Goal: Task Accomplishment & Management: Complete application form

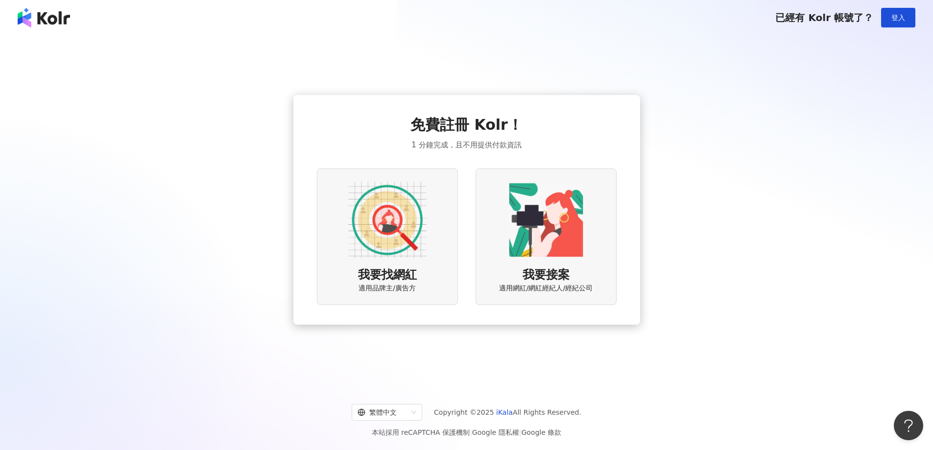
click at [391, 242] on img at bounding box center [387, 220] width 78 height 78
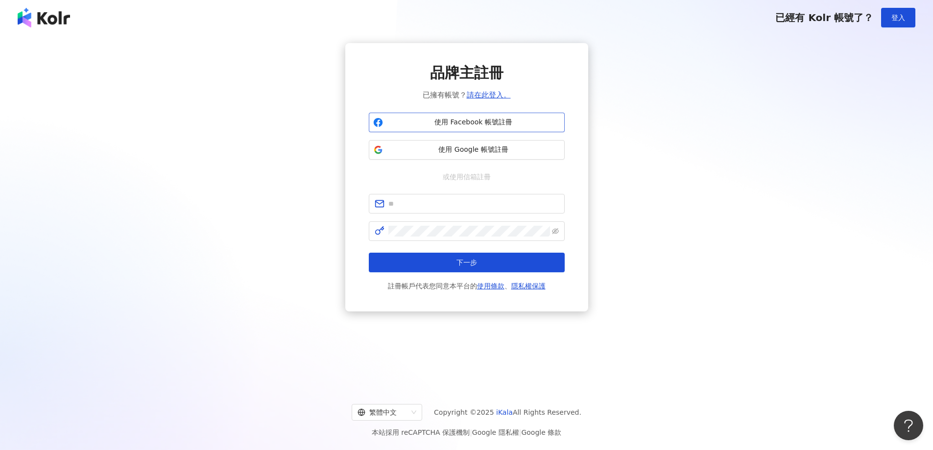
click at [465, 123] on span "使用 Facebook 帳號註冊" at bounding box center [473, 123] width 173 height 10
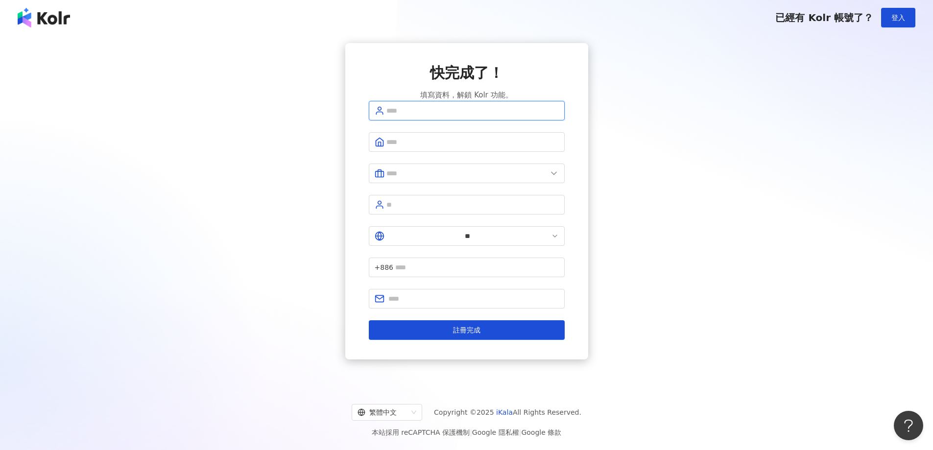
click at [451, 116] on input "text" at bounding box center [472, 110] width 172 height 11
click at [413, 116] on input "text" at bounding box center [472, 110] width 172 height 11
type input "***"
click at [436, 147] on input "text" at bounding box center [472, 142] width 172 height 11
type input "********"
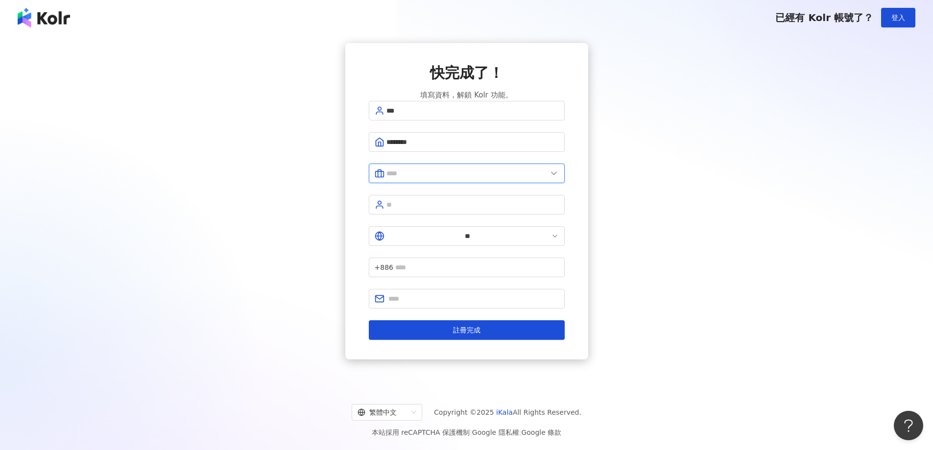
click at [462, 179] on input "text" at bounding box center [466, 173] width 161 height 11
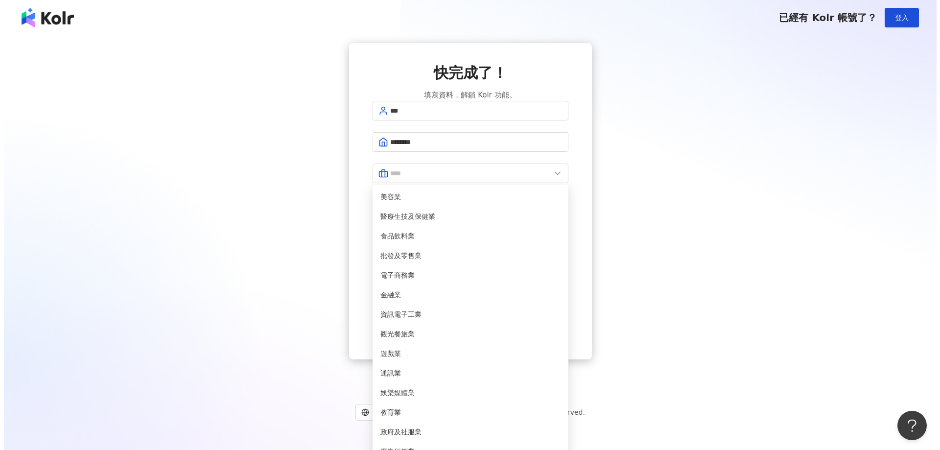
scroll to position [200, 0]
drag, startPoint x: 388, startPoint y: 300, endPoint x: 388, endPoint y: 310, distance: 9.8
type input "**"
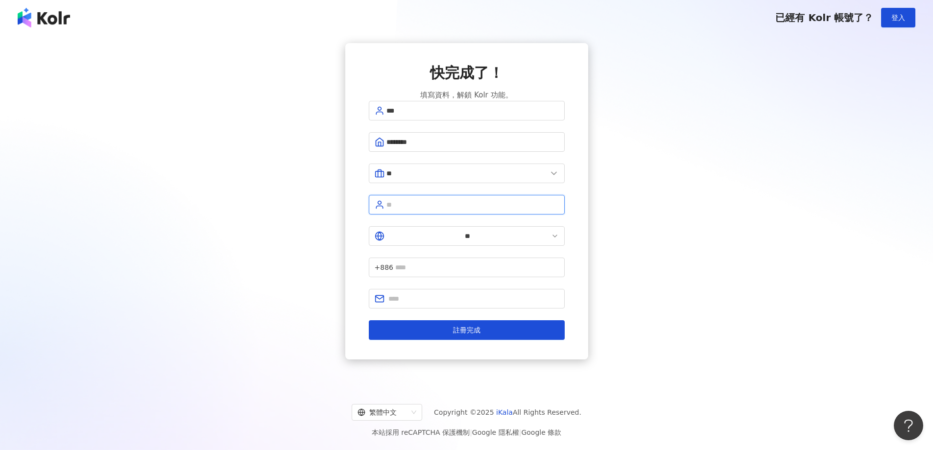
click at [426, 208] on input "text" at bounding box center [472, 204] width 172 height 11
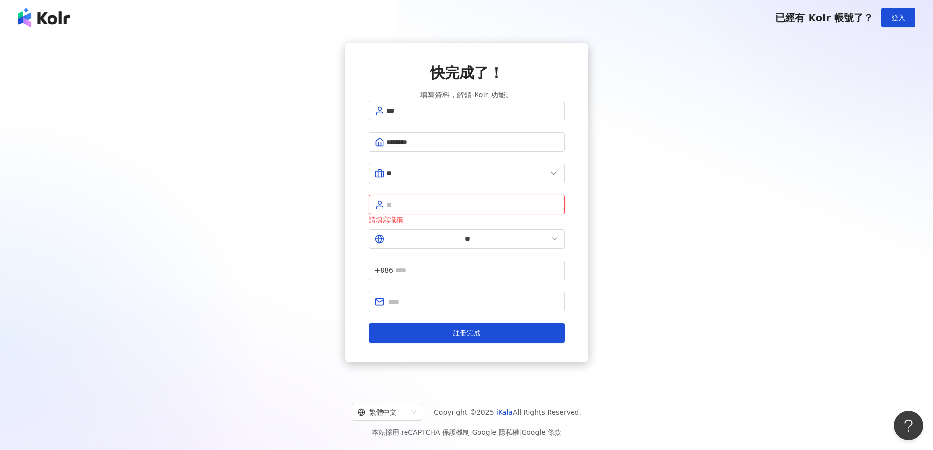
click at [446, 205] on input "text" at bounding box center [472, 204] width 172 height 11
type input "*"
type input "**"
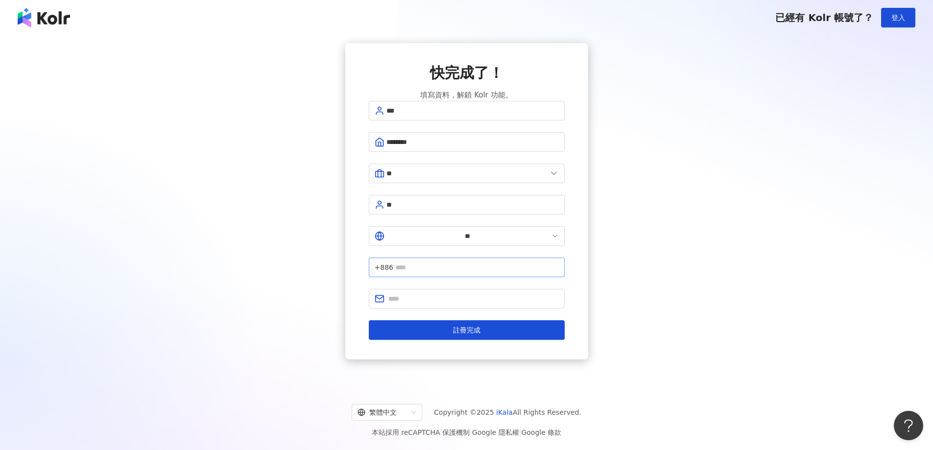
click at [463, 258] on span "+886" at bounding box center [467, 268] width 196 height 20
type input "**********"
click at [420, 293] on input "text" at bounding box center [473, 298] width 170 height 11
click at [420, 293] on input "**********" at bounding box center [473, 298] width 170 height 11
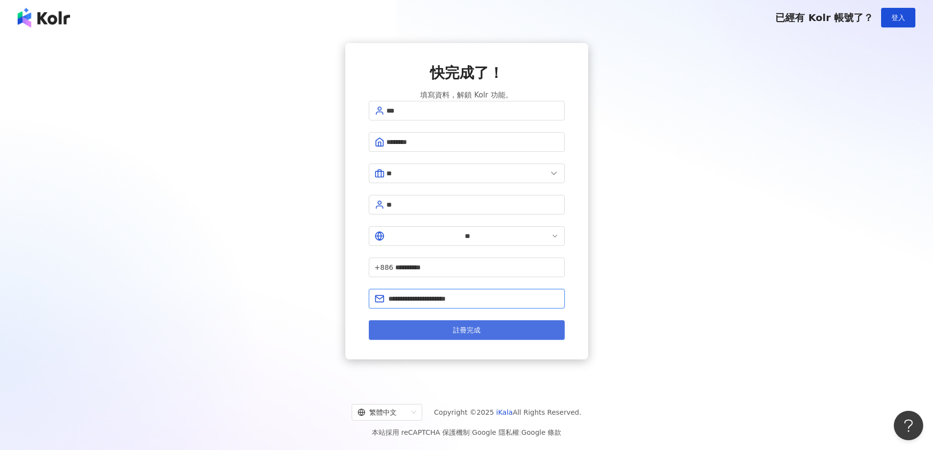
type input "**********"
click at [474, 326] on span "註冊完成" at bounding box center [466, 330] width 27 height 8
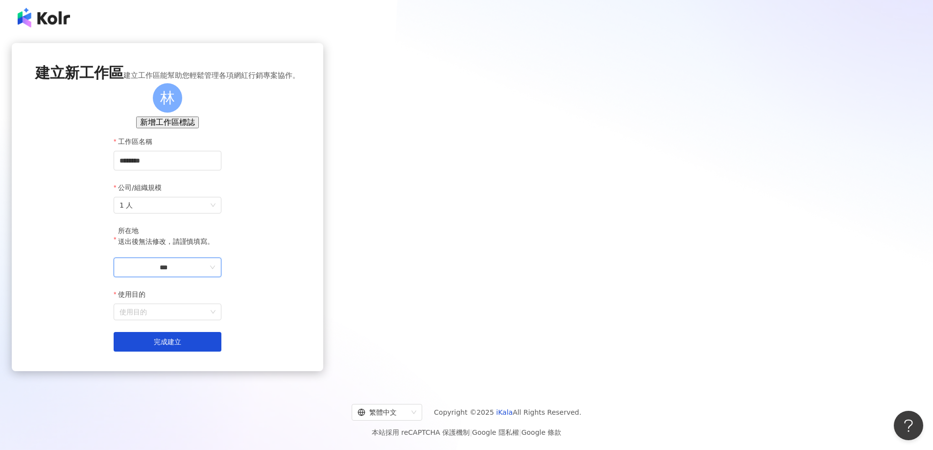
click at [208, 273] on input "***" at bounding box center [164, 267] width 88 height 11
click at [219, 249] on div "台灣" at bounding box center [213, 254] width 14 height 11
click at [215, 320] on input "使用目的" at bounding box center [168, 312] width 96 height 16
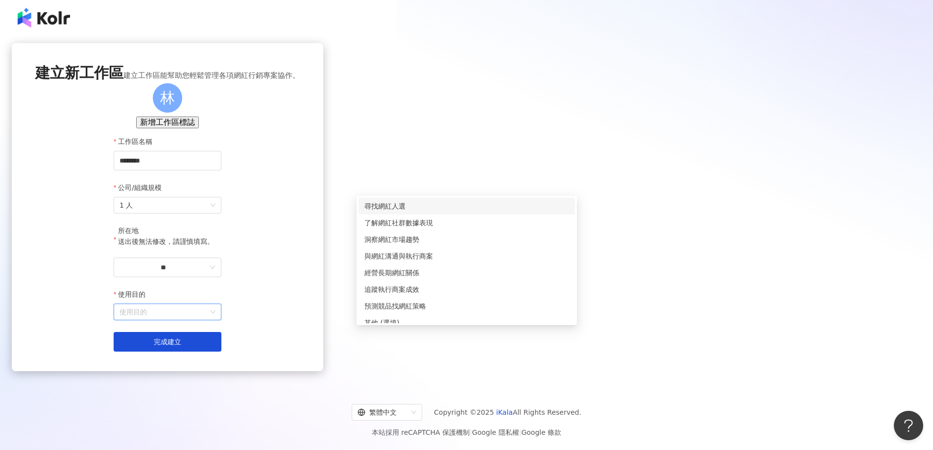
click at [398, 205] on div "尋找網紅人選" at bounding box center [466, 206] width 205 height 11
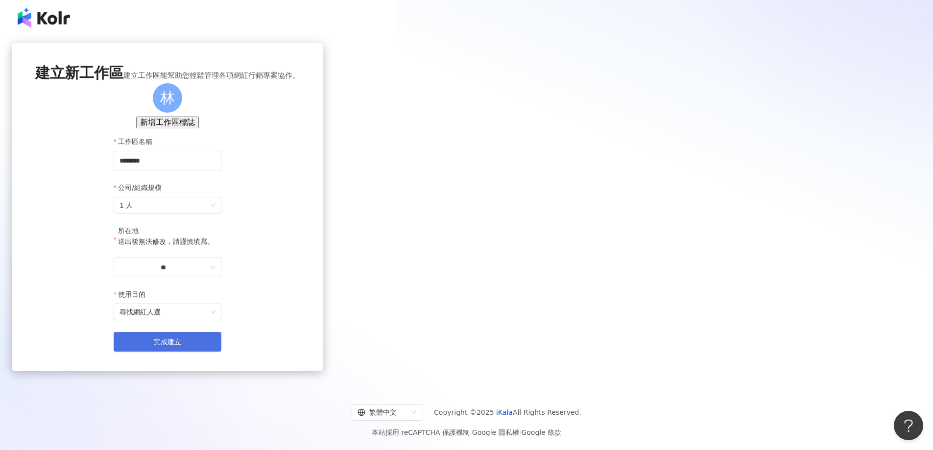
click at [181, 346] on span "完成建立" at bounding box center [167, 342] width 27 height 8
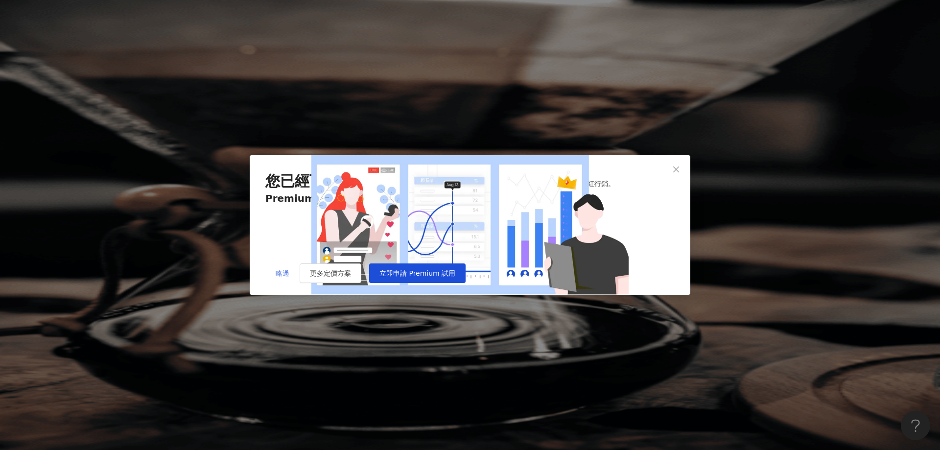
click at [280, 277] on span "略過" at bounding box center [283, 273] width 14 height 8
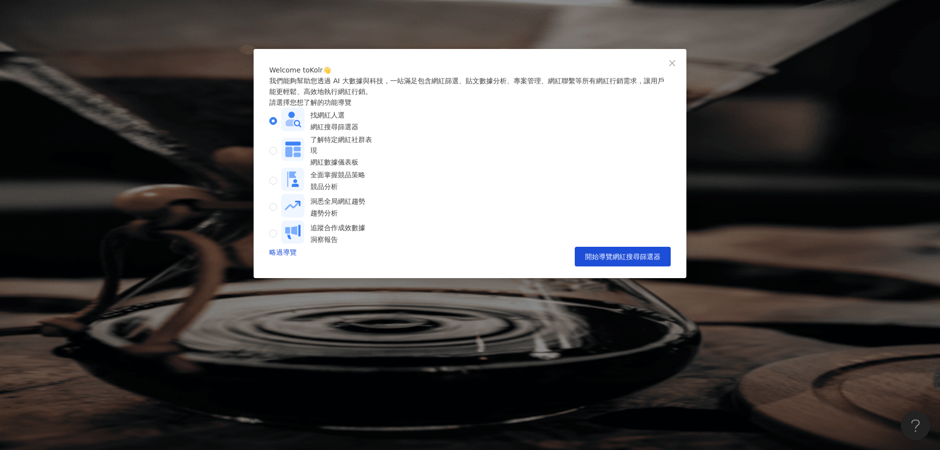
click at [343, 132] on div "網紅搜尋篩選器" at bounding box center [335, 126] width 48 height 11
click at [636, 266] on button "開始導覽網紅搜尋篩選器" at bounding box center [623, 257] width 96 height 20
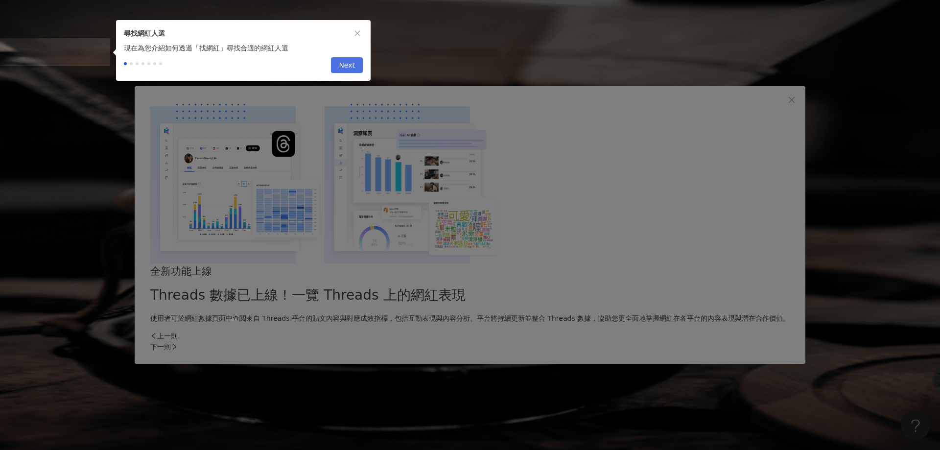
click at [351, 72] on span "Next" at bounding box center [347, 66] width 16 height 16
type input "*********"
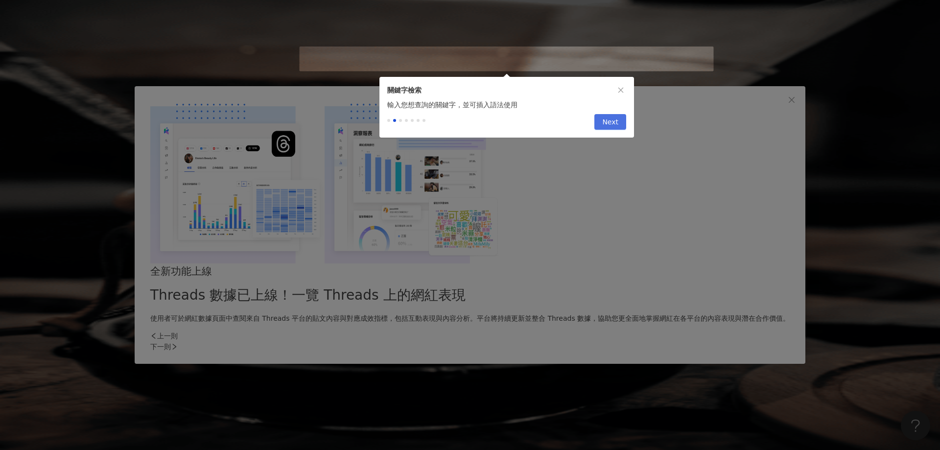
click at [620, 126] on button "Next" at bounding box center [611, 122] width 32 height 16
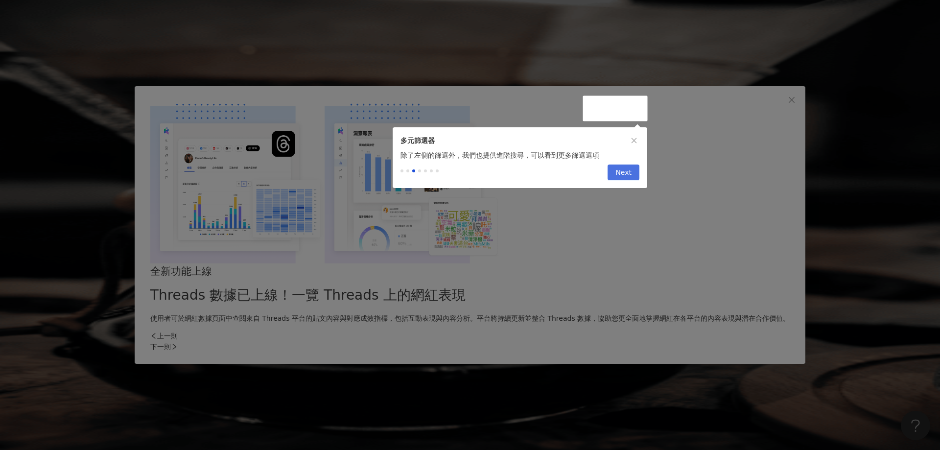
click at [620, 179] on span "Next" at bounding box center [624, 173] width 16 height 16
drag, startPoint x: 563, startPoint y: 185, endPoint x: 627, endPoint y: 161, distance: 68.7
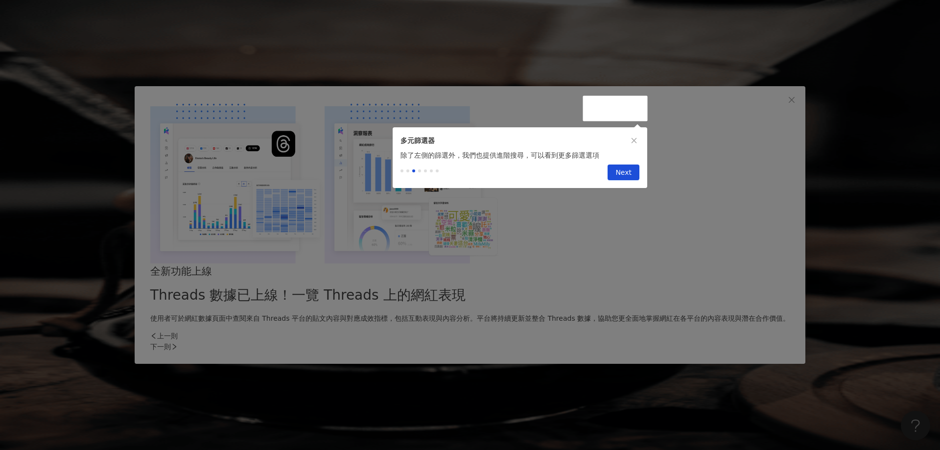
drag, startPoint x: 664, startPoint y: 77, endPoint x: 492, endPoint y: 10, distance: 185.0
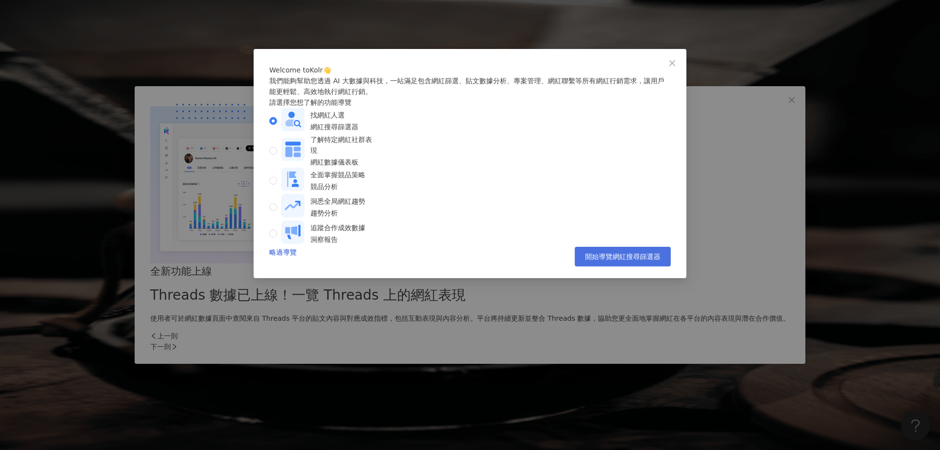
click at [598, 261] on span "開始導覽網紅搜尋篩選器" at bounding box center [622, 257] width 75 height 8
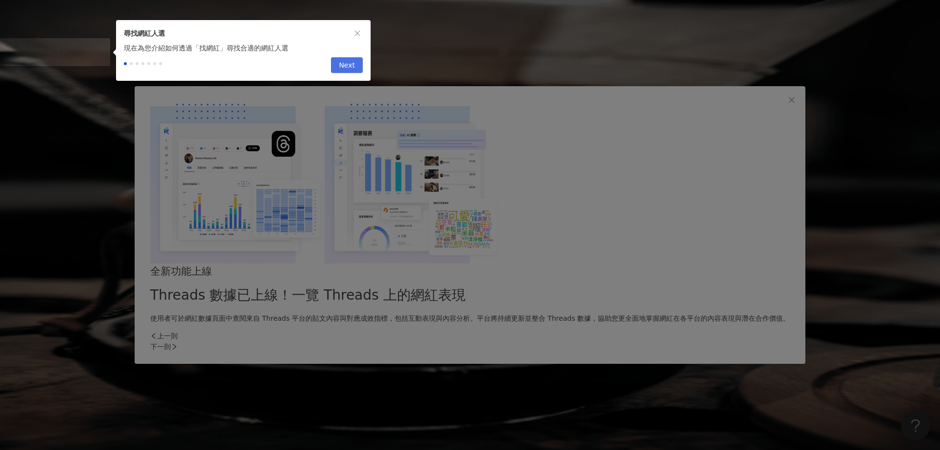
click at [344, 72] on span "Next" at bounding box center [347, 66] width 16 height 16
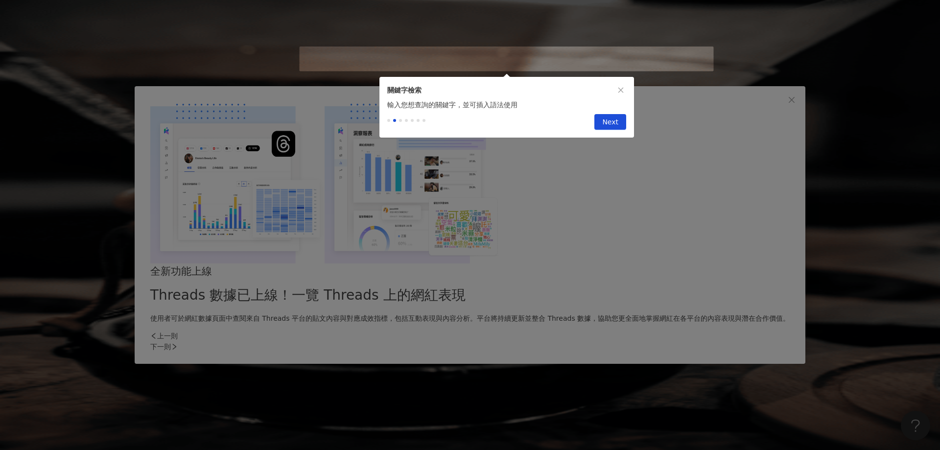
click at [609, 121] on span "Next" at bounding box center [610, 123] width 16 height 16
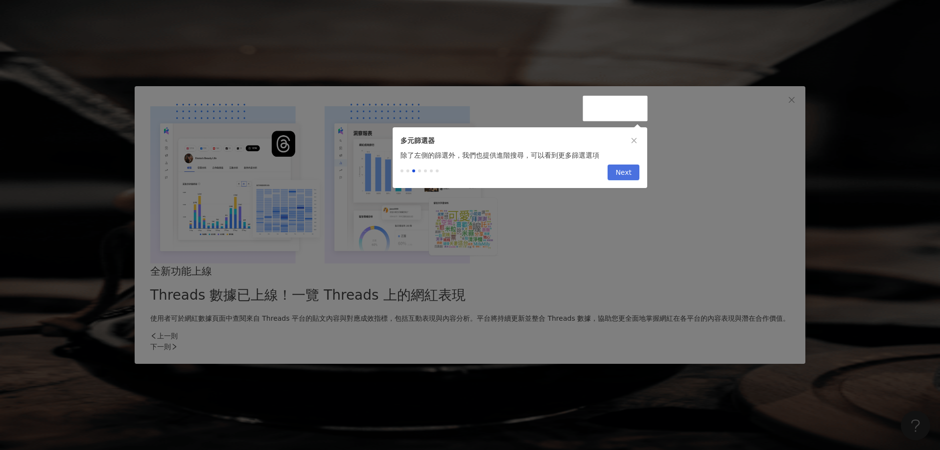
click at [622, 173] on span "Next" at bounding box center [624, 173] width 16 height 16
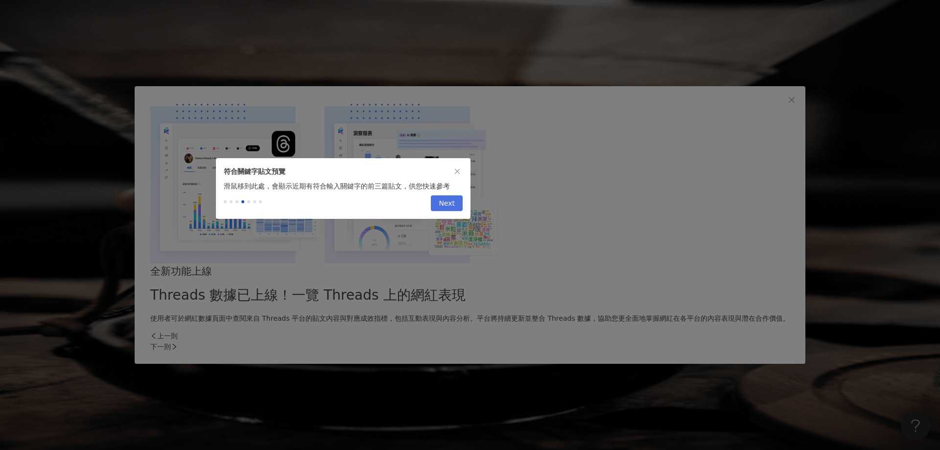
click at [452, 204] on span "Next" at bounding box center [447, 204] width 16 height 16
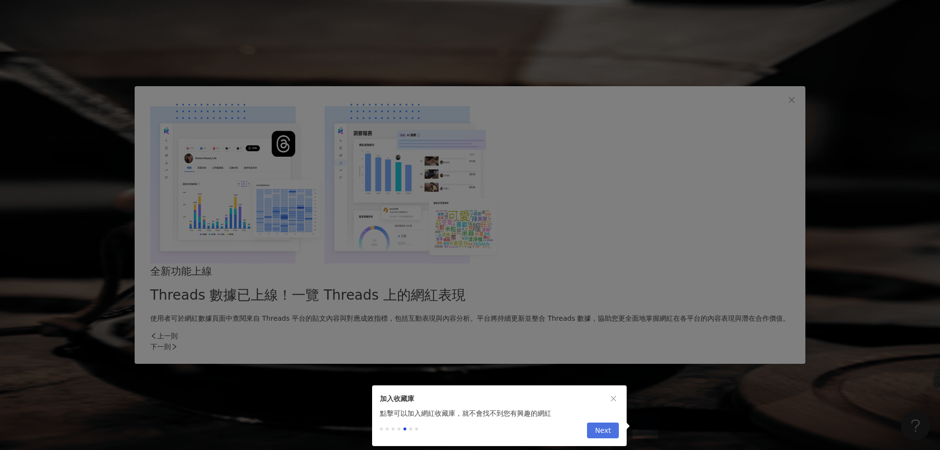
click at [609, 430] on span "Next" at bounding box center [603, 431] width 16 height 16
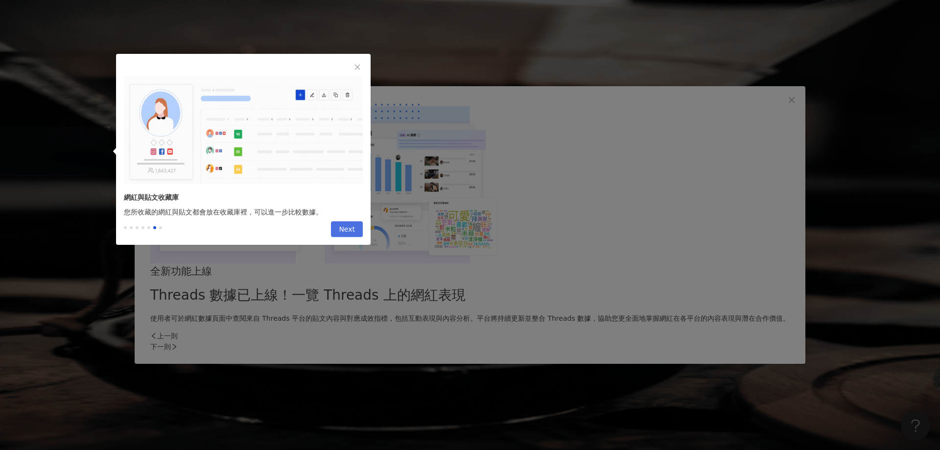
click at [344, 237] on span "Next" at bounding box center [347, 230] width 16 height 16
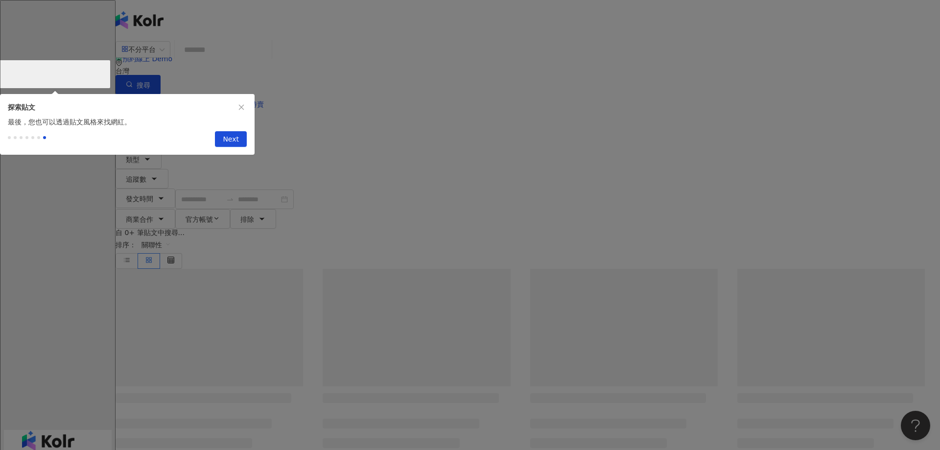
click at [217, 141] on button "Next" at bounding box center [231, 139] width 32 height 16
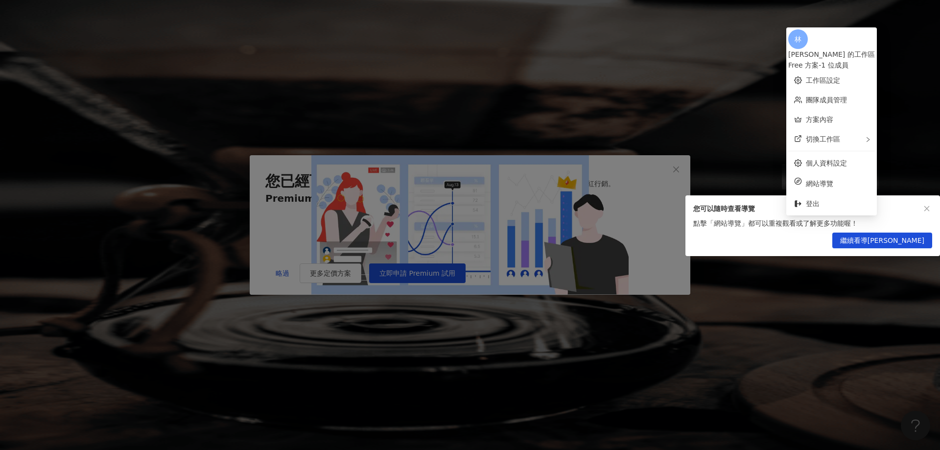
drag, startPoint x: 925, startPoint y: 208, endPoint x: 917, endPoint y: 219, distance: 13.7
click at [925, 209] on icon "close" at bounding box center [927, 208] width 7 height 7
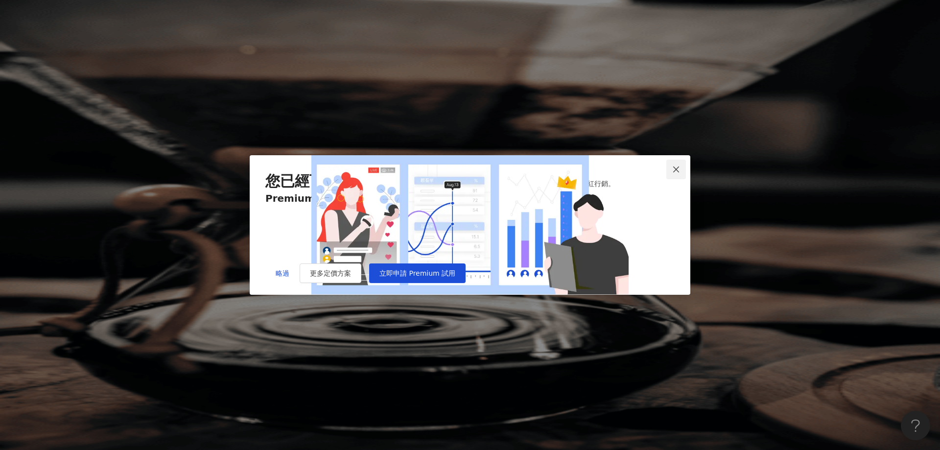
click at [673, 166] on icon "close" at bounding box center [676, 170] width 8 height 8
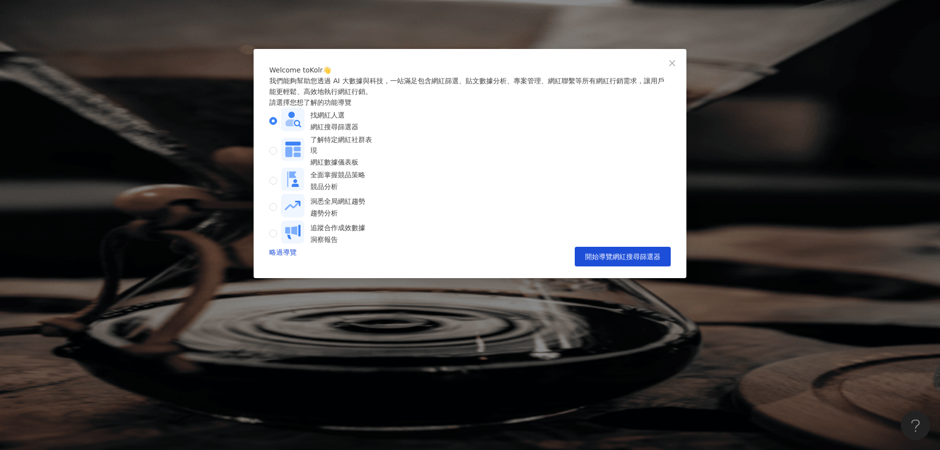
drag, startPoint x: 672, startPoint y: 62, endPoint x: 670, endPoint y: 68, distance: 6.4
click at [672, 64] on icon "close" at bounding box center [673, 63] width 6 height 6
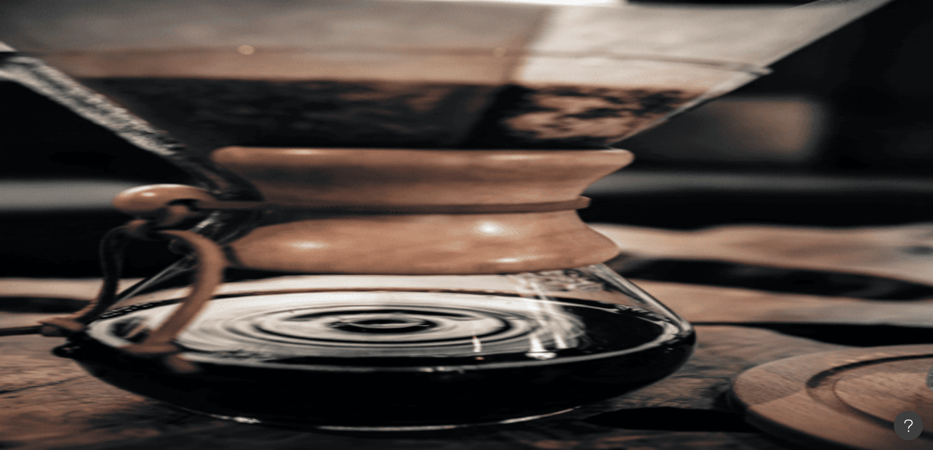
click at [133, 314] on icon at bounding box center [129, 317] width 7 height 7
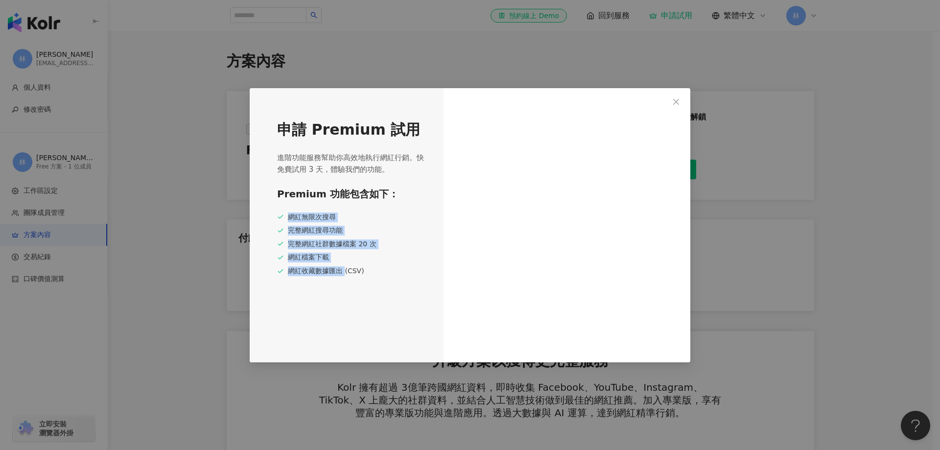
drag, startPoint x: 289, startPoint y: 215, endPoint x: 303, endPoint y: 199, distance: 20.5
click at [344, 275] on div "網紅無限次搜尋 完整網紅搜尋功能 完整網紅社群數據檔案 20 次 網紅檔案下載 網紅收藏數據匯出 (CSV)" at bounding box center [351, 245] width 149 height 64
click at [675, 104] on icon "close" at bounding box center [676, 102] width 8 height 8
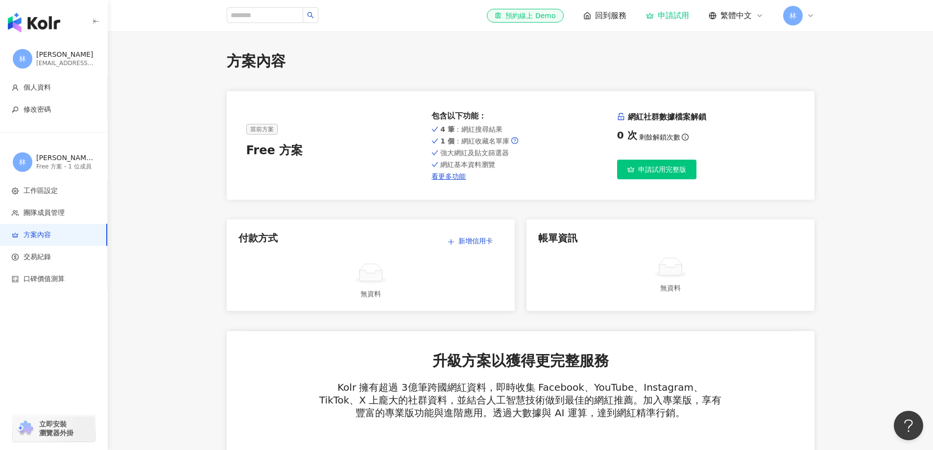
click at [41, 22] on img "button" at bounding box center [34, 23] width 52 height 20
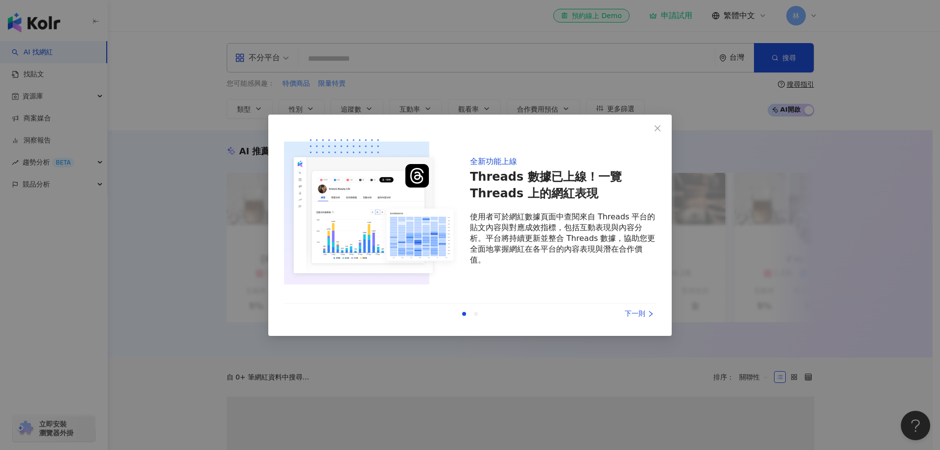
click at [656, 127] on icon "close" at bounding box center [658, 128] width 8 height 8
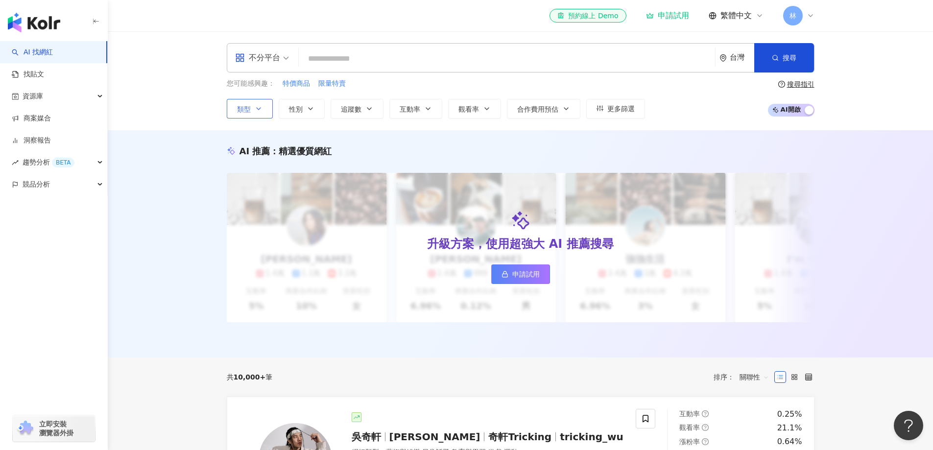
click at [264, 109] on button "類型" at bounding box center [250, 109] width 46 height 20
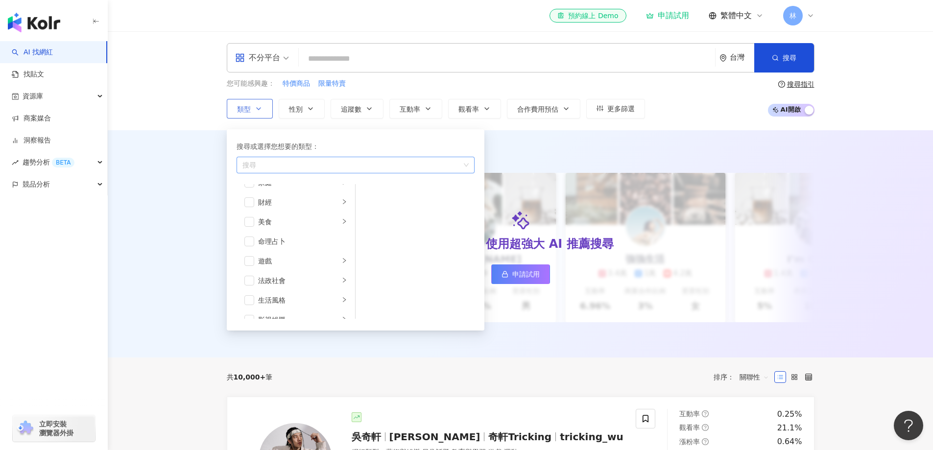
scroll to position [107, 0]
click at [528, 139] on div "AI 推薦 ： 精選優質網紅 升級方案，使用超強大 AI 推薦搜尋 申請試用 Cindy 1.4萬 1.1萬 3.2萬 互動率 5% 商業合作比例 10% 受…" at bounding box center [520, 243] width 825 height 227
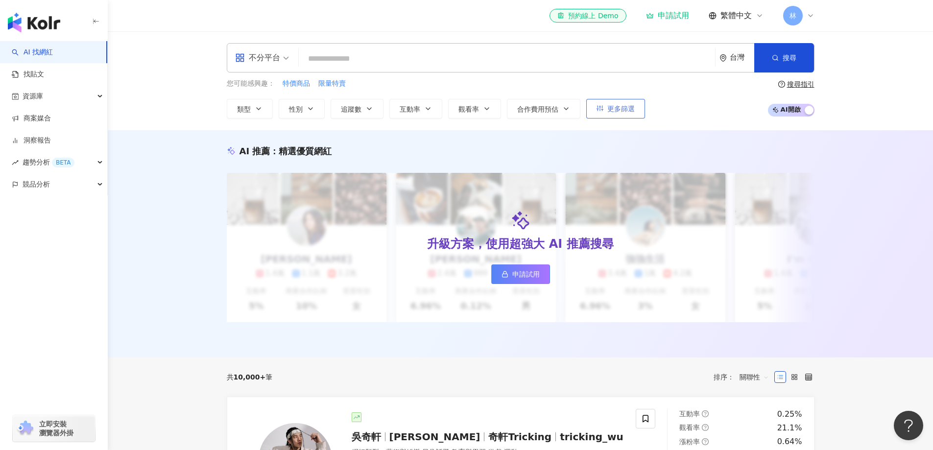
click at [618, 103] on button "更多篩選" at bounding box center [615, 109] width 59 height 20
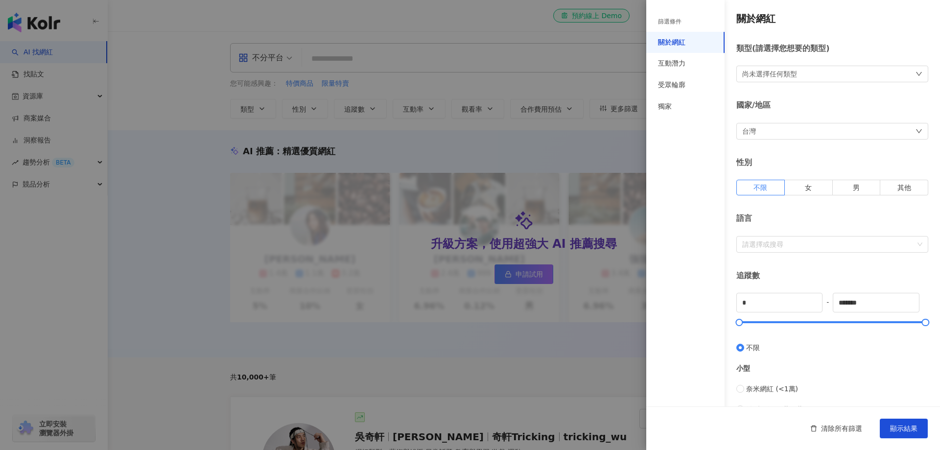
click at [804, 130] on div "台灣" at bounding box center [833, 131] width 192 height 17
click at [755, 196] on div "台灣" at bounding box center [756, 198] width 14 height 18
click at [809, 74] on div "尚未選擇任何類型" at bounding box center [833, 74] width 192 height 17
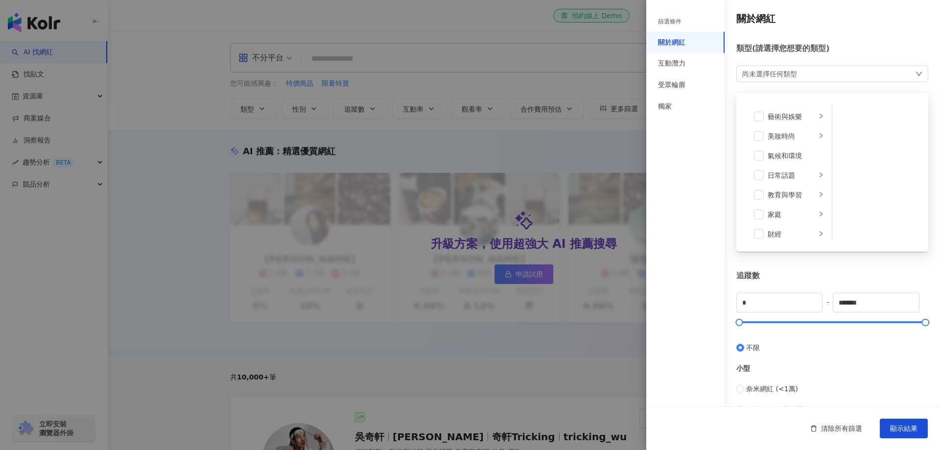
click at [528, 148] on div at bounding box center [470, 225] width 940 height 450
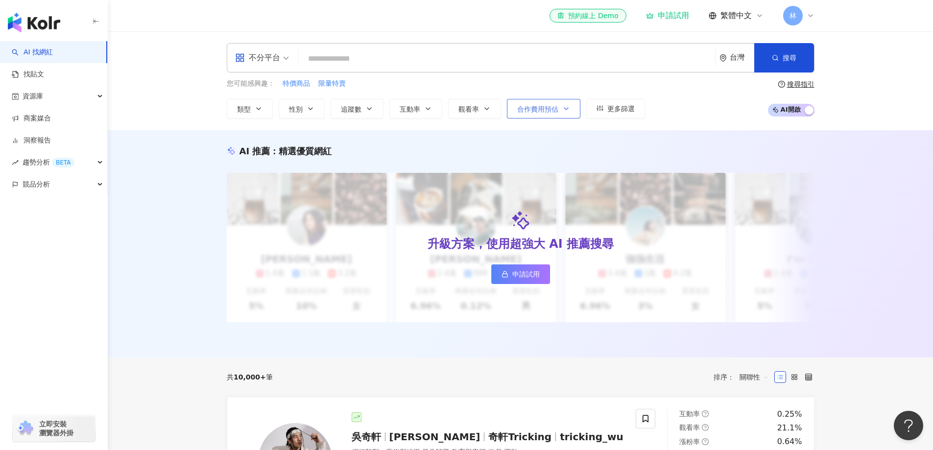
click at [555, 111] on span "合作費用預估" at bounding box center [537, 109] width 41 height 8
click at [830, 158] on div "AI 推薦 ： 精選優質網紅 升級方案，使用超強大 AI 推薦搜尋 申請試用 Cindy 1.4萬 1.1萬 3.2萬 互動率 5% 商業合作比例 10% 受…" at bounding box center [520, 246] width 627 height 202
click at [512, 274] on span "申請試用" at bounding box center [525, 274] width 27 height 8
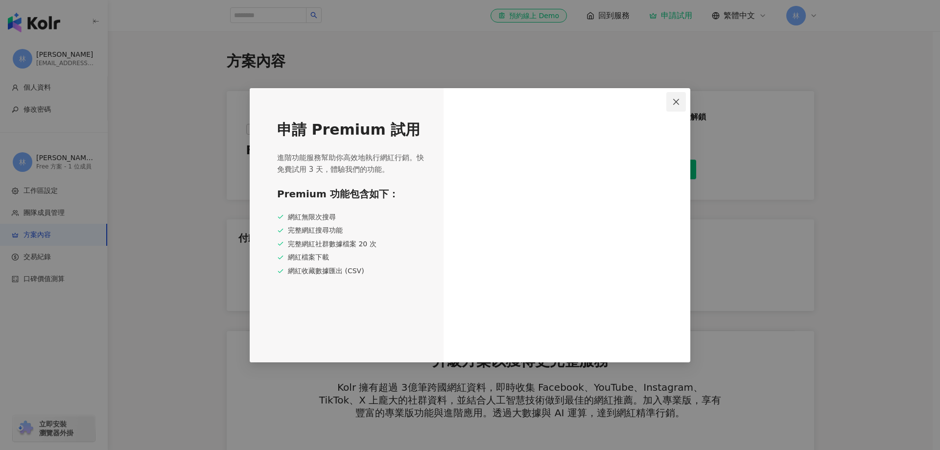
click at [676, 102] on icon "close" at bounding box center [676, 102] width 6 height 6
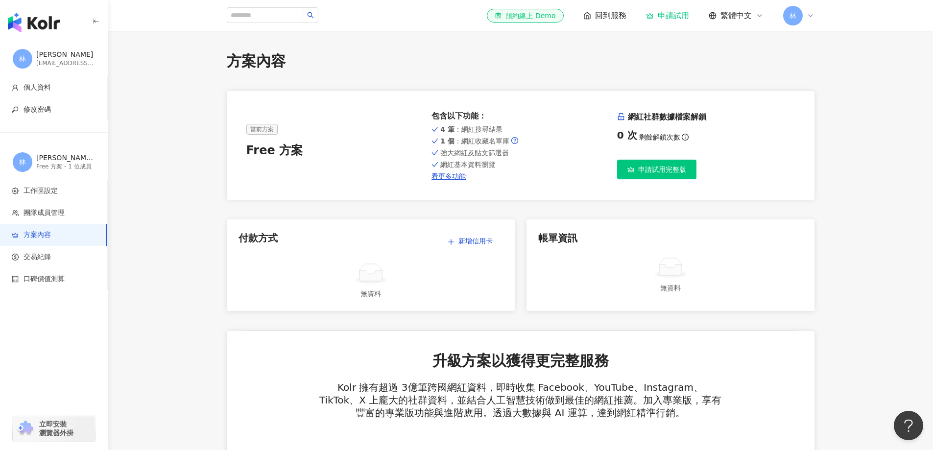
click at [660, 171] on span "申請試用完整版" at bounding box center [662, 170] width 48 height 8
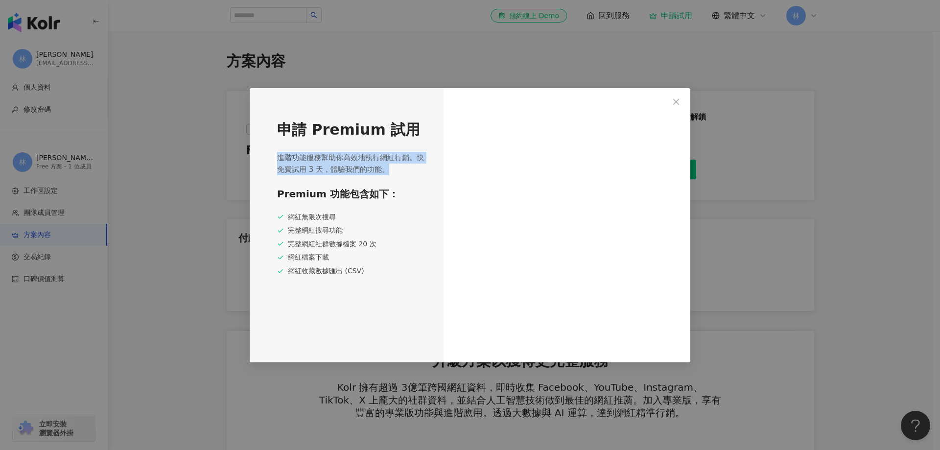
drag, startPoint x: 276, startPoint y: 160, endPoint x: 369, endPoint y: 172, distance: 93.8
click at [384, 172] on div "申請 Premium 試用 進階功能服務幫助你高效地執行網紅行銷。快免費試用 3 天，體驗我們的功能。 Premium 功能包含如下： 網紅無限次搜尋 完整網…" at bounding box center [347, 225] width 194 height 274
click at [352, 168] on span "進階功能服務幫助你高效地執行網紅行銷。快免費試用 3 天，體驗我們的功能。" at bounding box center [351, 164] width 149 height 24
click at [675, 102] on icon "close" at bounding box center [676, 102] width 8 height 8
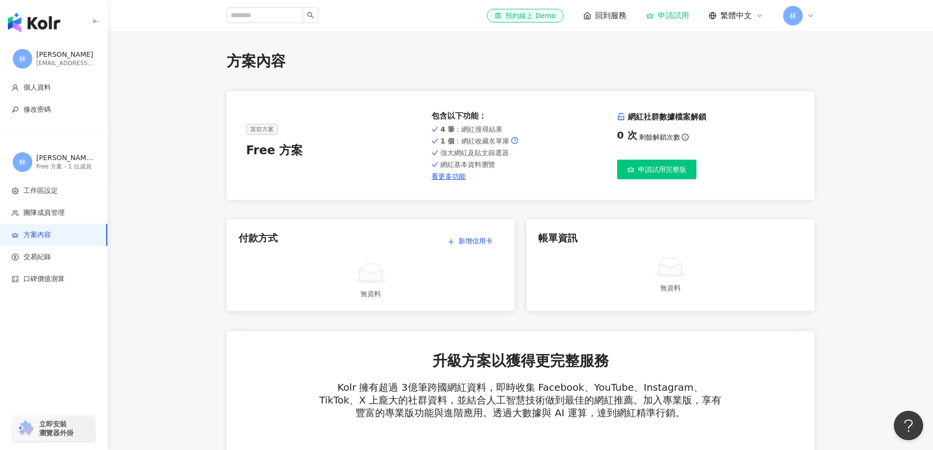
click at [35, 17] on img "button" at bounding box center [34, 23] width 52 height 20
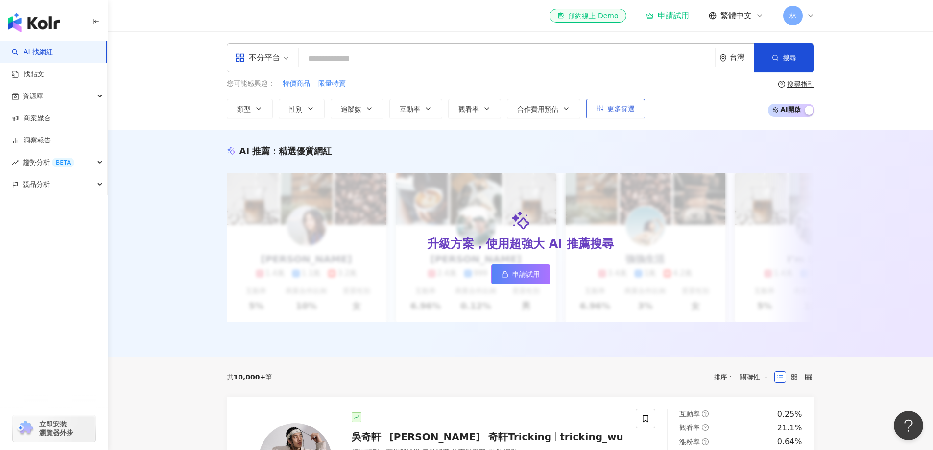
click at [623, 108] on span "更多篩選" at bounding box center [620, 109] width 27 height 8
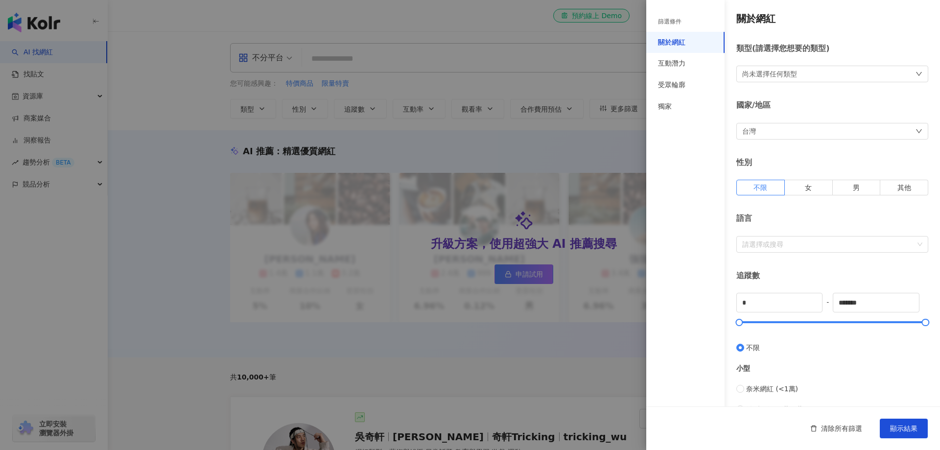
click at [797, 72] on div "尚未選擇任何類型" at bounding box center [769, 74] width 55 height 11
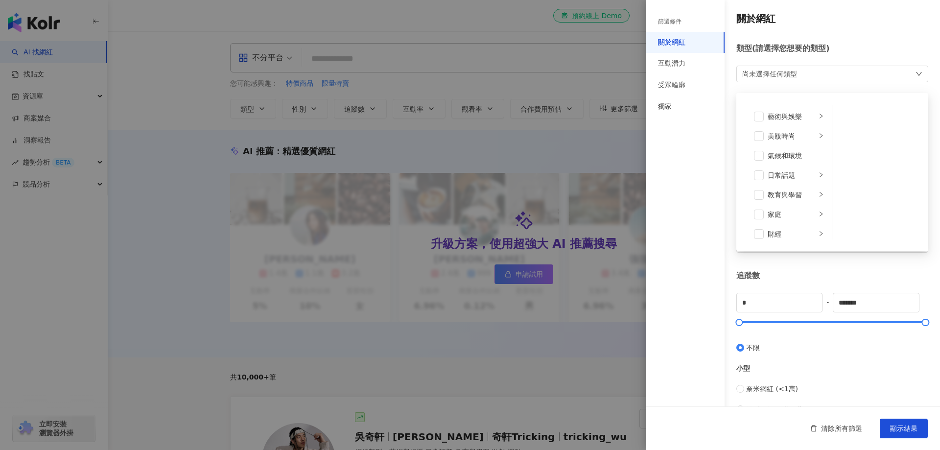
click at [798, 70] on div "尚未選擇任何類型 藝術與娛樂 美妝時尚 氣候和環境 日常話題 教育與學習 家庭 財經 美食 命理占卜 遊戲 法政社會 生活風格 影視娛樂 醫療與健康 寵物 攝…" at bounding box center [833, 74] width 192 height 17
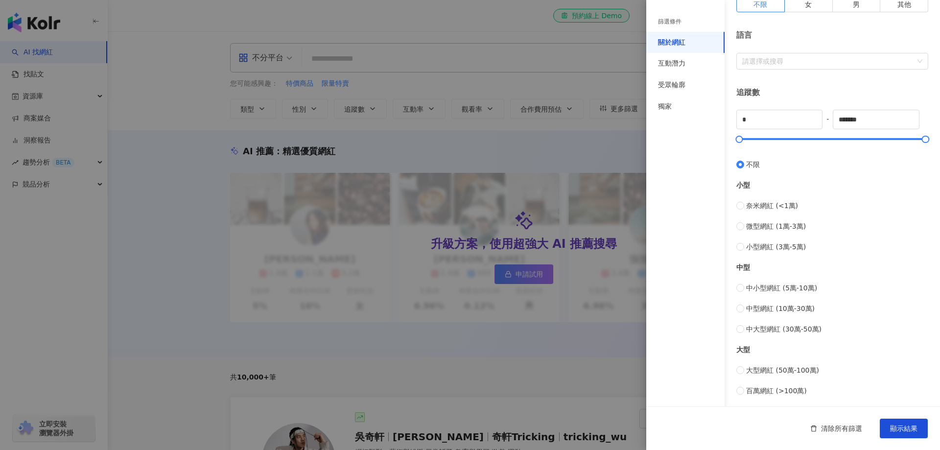
scroll to position [182, 0]
type input "****"
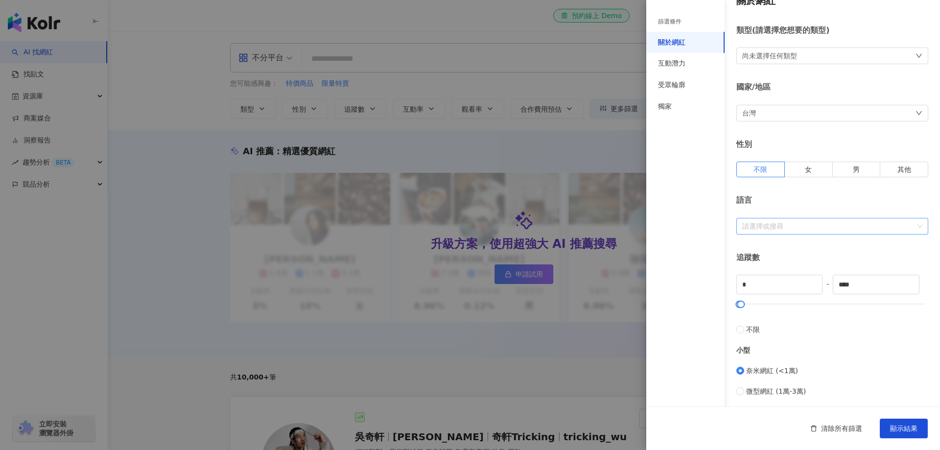
scroll to position [0, 0]
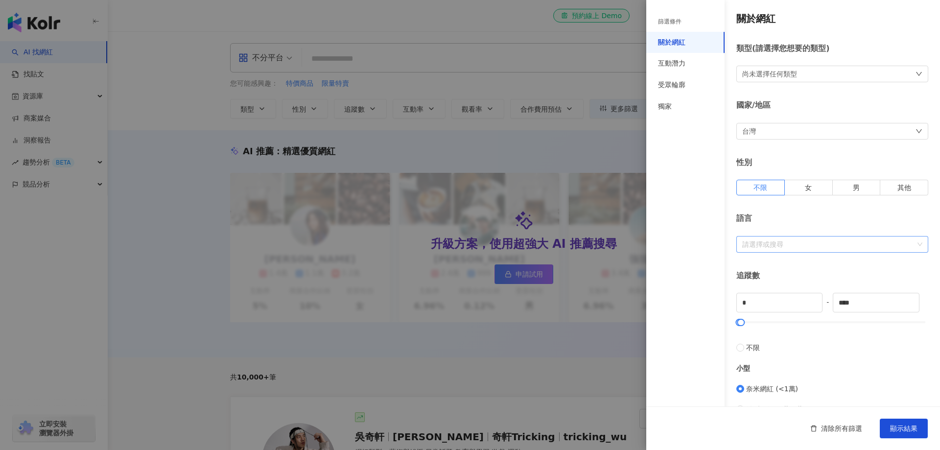
click at [786, 242] on div at bounding box center [828, 243] width 178 height 7
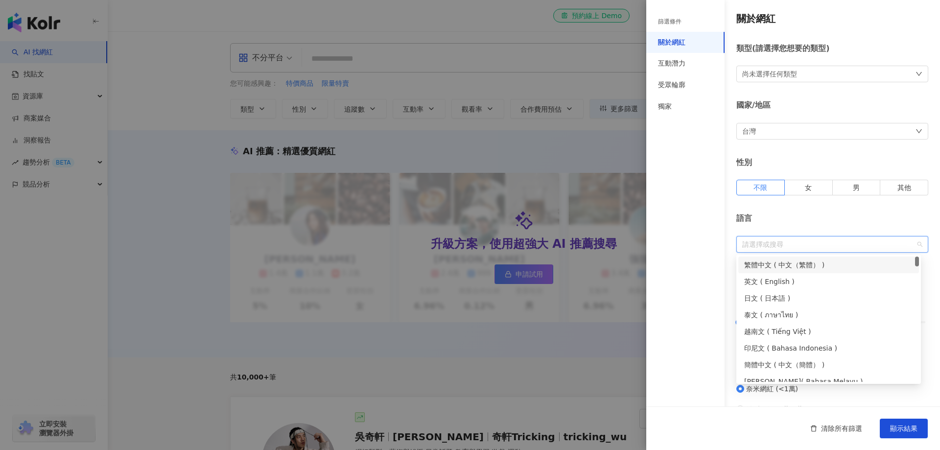
click at [776, 268] on div "繁體中文 ( 中文（繁體） )" at bounding box center [828, 265] width 169 height 11
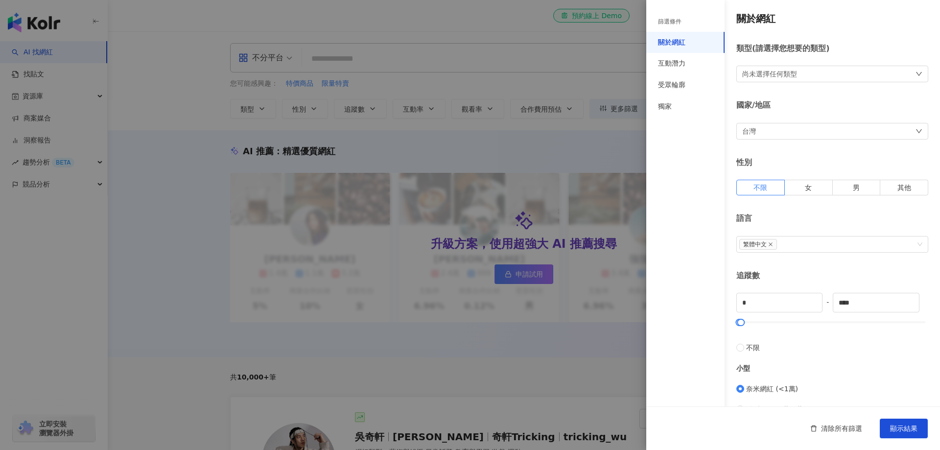
click at [763, 126] on div "台灣" at bounding box center [833, 131] width 192 height 17
drag, startPoint x: 800, startPoint y: 104, endPoint x: 801, endPoint y: 96, distance: 8.4
click at [800, 104] on div "國家/地區" at bounding box center [833, 105] width 192 height 11
click at [803, 69] on div "尚未選擇任何類型" at bounding box center [833, 74] width 192 height 17
click at [606, 152] on div at bounding box center [470, 225] width 940 height 450
